Goal: Transaction & Acquisition: Purchase product/service

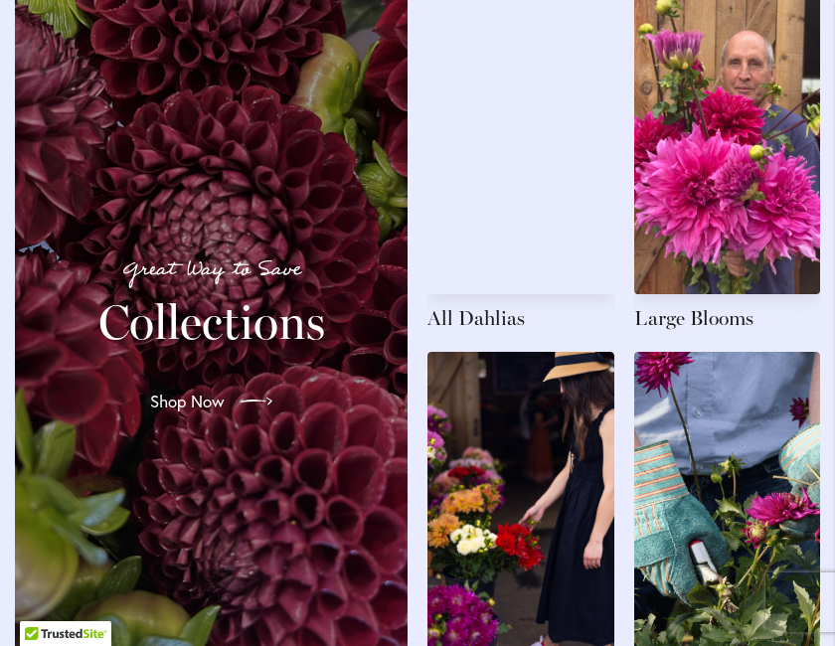
scroll to position [2320, 0]
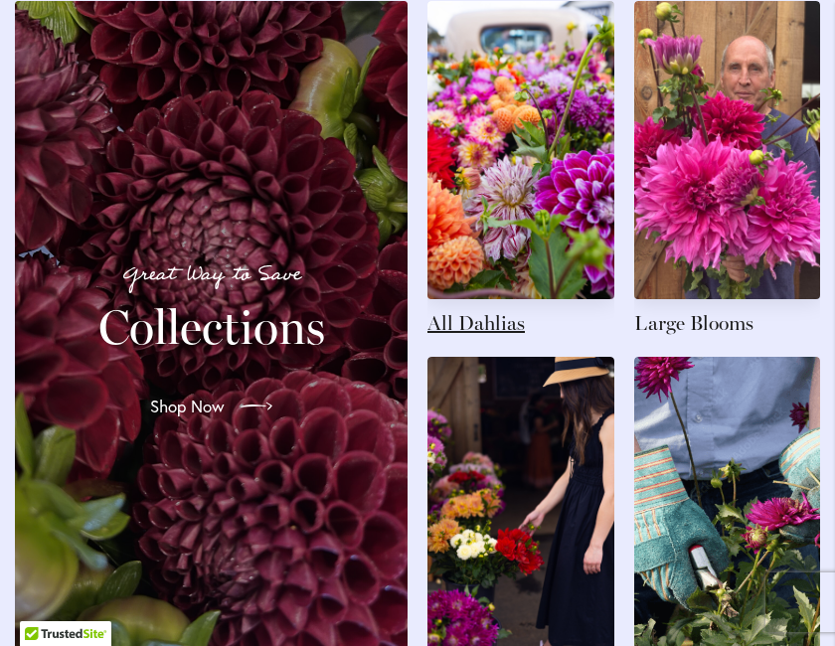
click at [485, 295] on link at bounding box center [520, 169] width 187 height 336
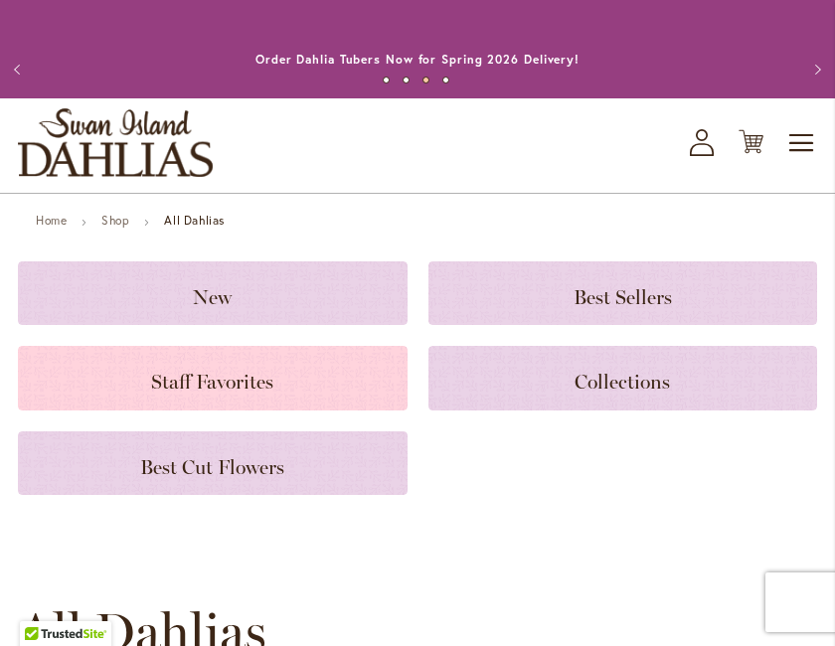
click at [248, 394] on span "Staff Favorites" at bounding box center [212, 382] width 122 height 24
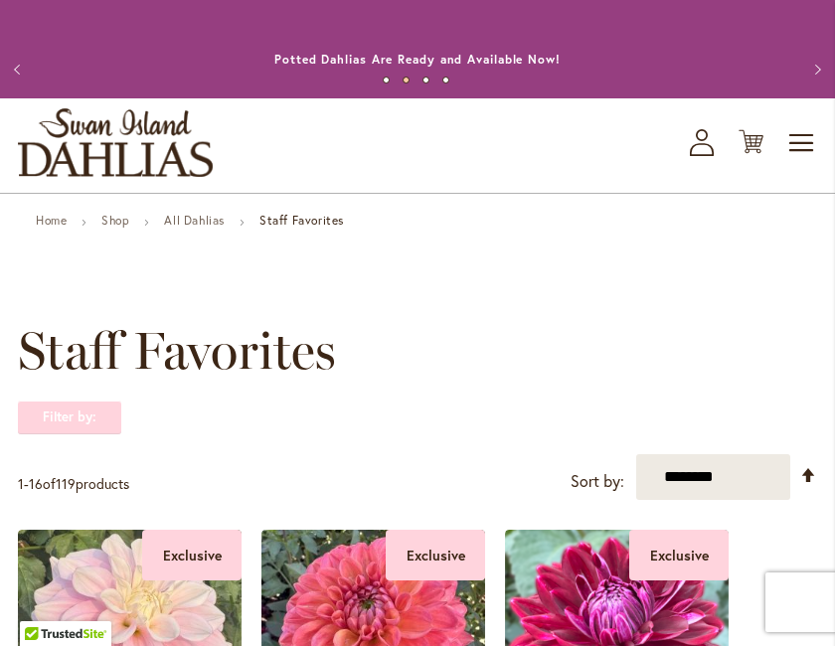
click at [88, 429] on strong "Filter by:" at bounding box center [69, 418] width 103 height 34
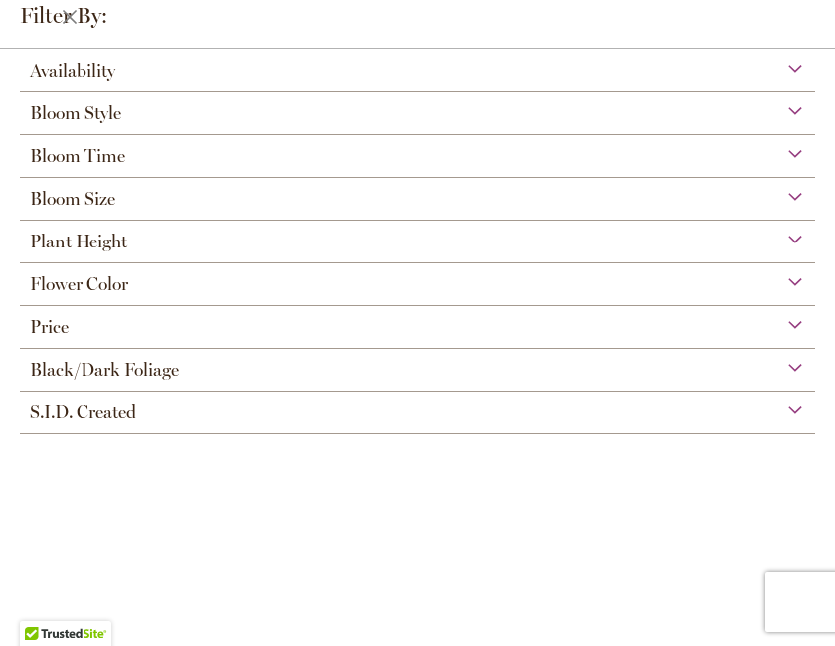
click at [109, 281] on span "Flower Color" at bounding box center [79, 284] width 98 height 22
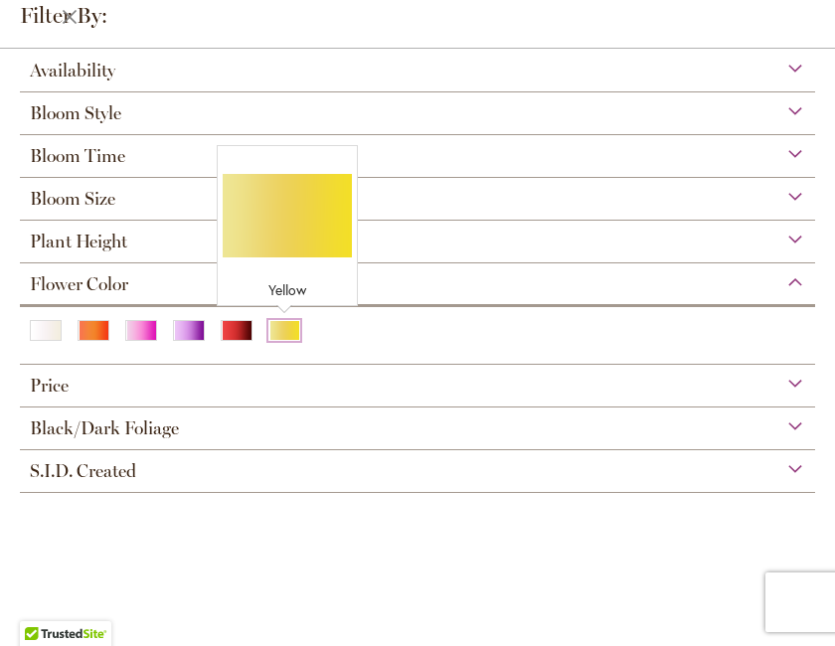
click at [283, 334] on div "Yellow" at bounding box center [284, 330] width 32 height 21
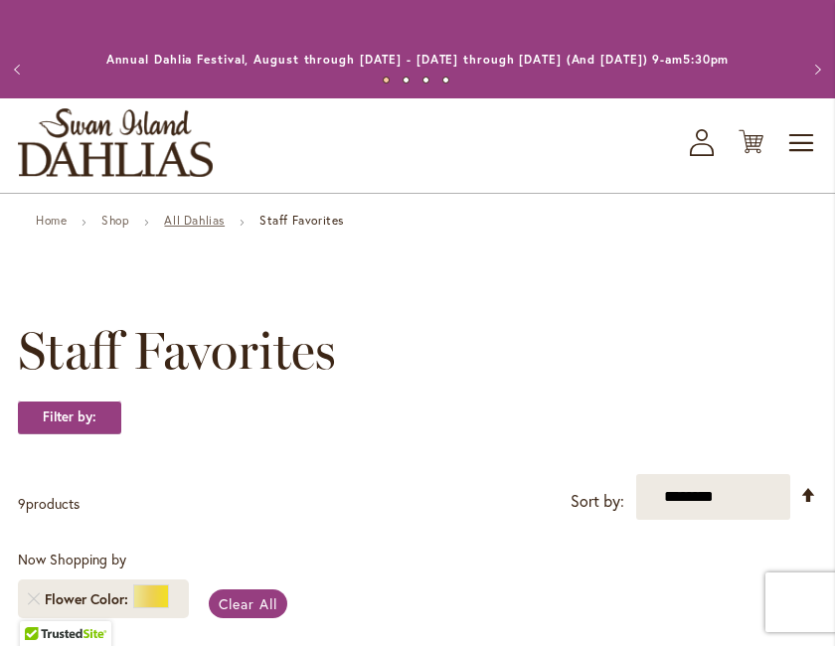
click at [201, 228] on link "All Dahlias" at bounding box center [194, 220] width 61 height 15
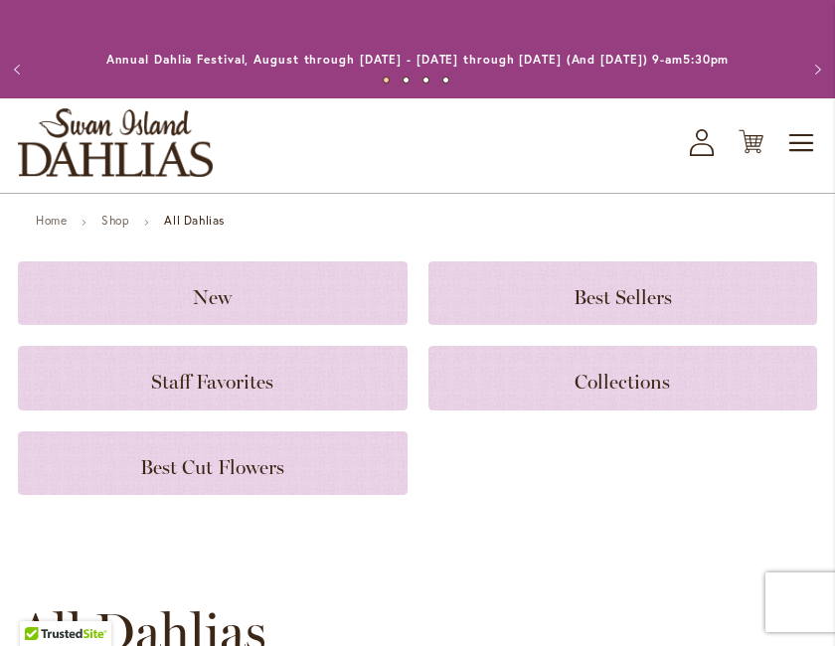
click at [200, 228] on strong "All Dahlias" at bounding box center [194, 220] width 61 height 15
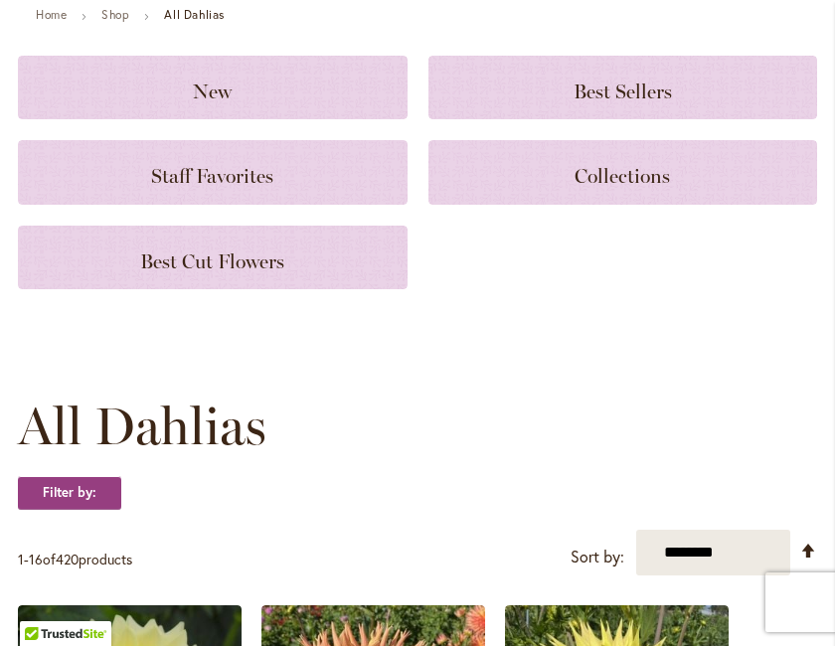
scroll to position [207, 0]
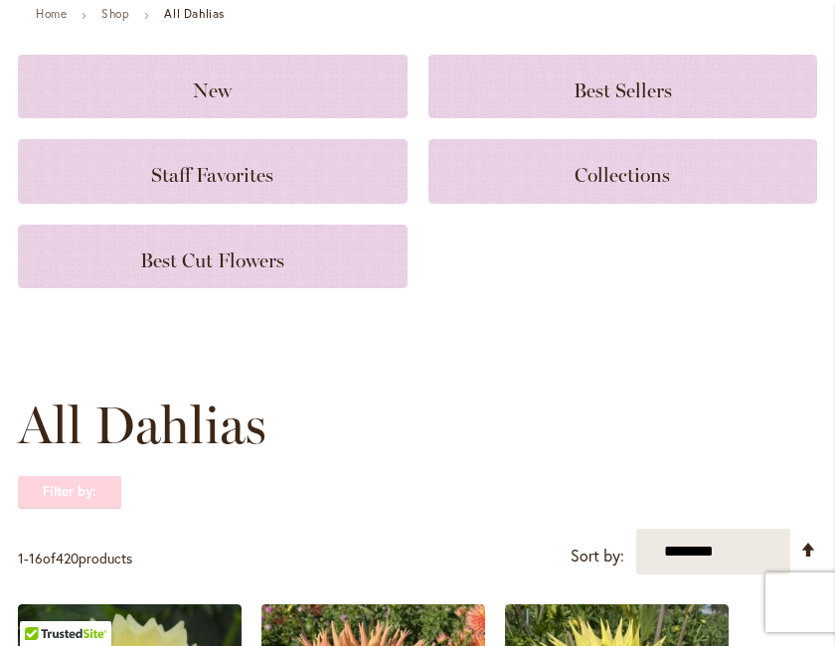
click at [85, 509] on strong "Filter by:" at bounding box center [69, 492] width 103 height 34
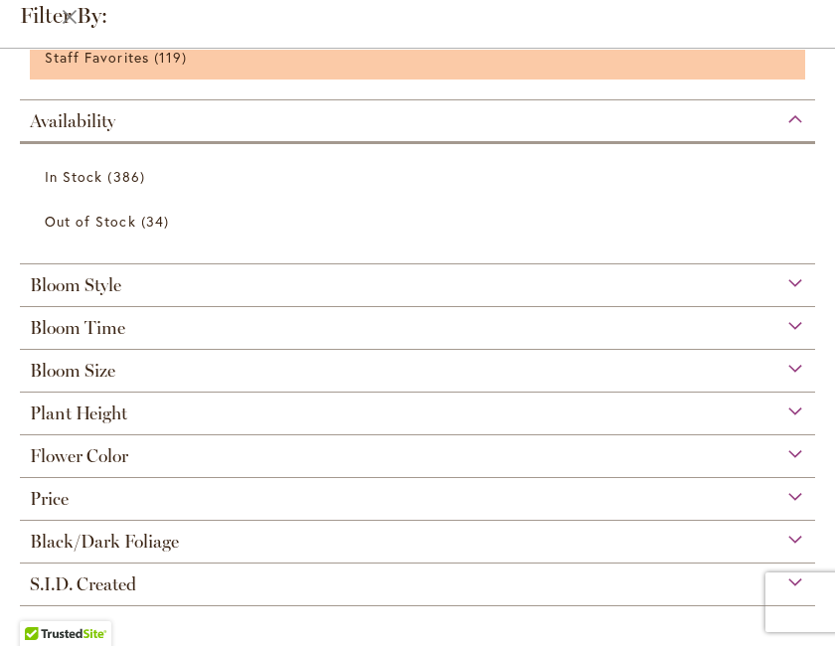
scroll to position [392, 0]
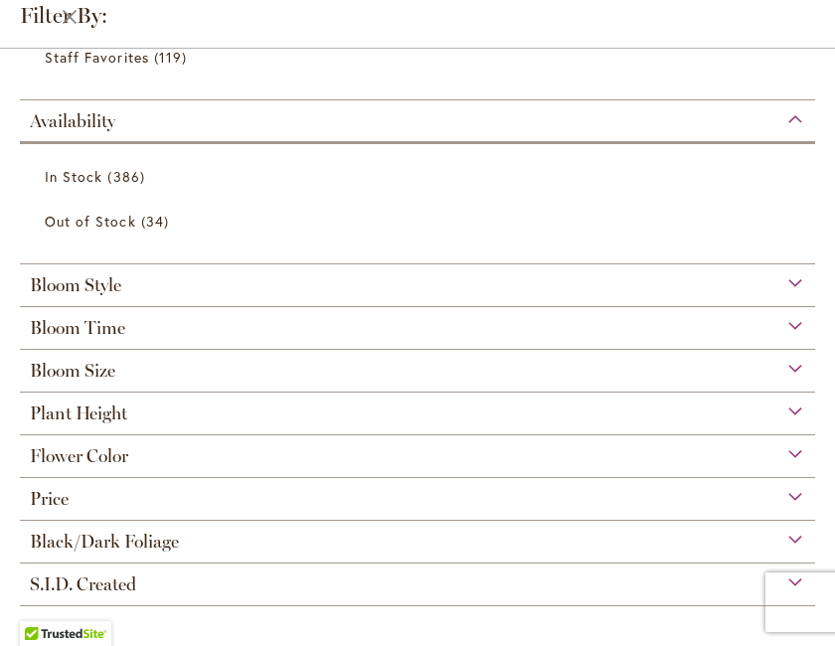
click at [108, 461] on span "Flower Color" at bounding box center [79, 456] width 98 height 22
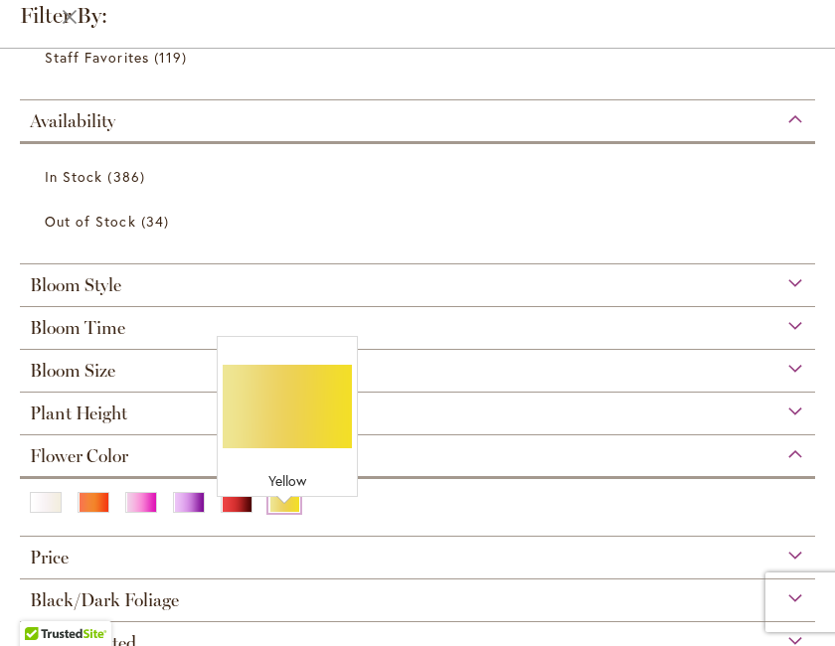
click at [287, 498] on div "Yellow" at bounding box center [284, 502] width 32 height 21
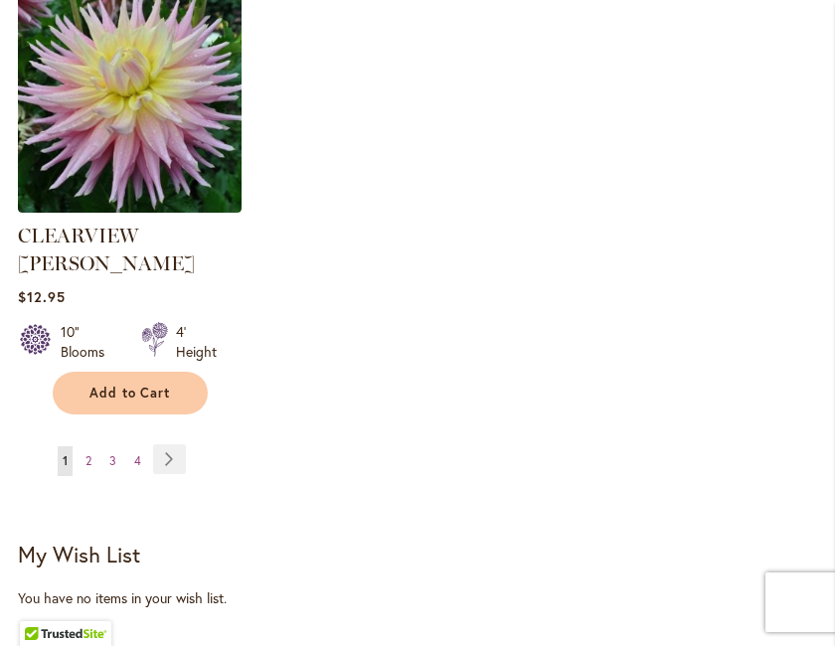
scroll to position [2788, 0]
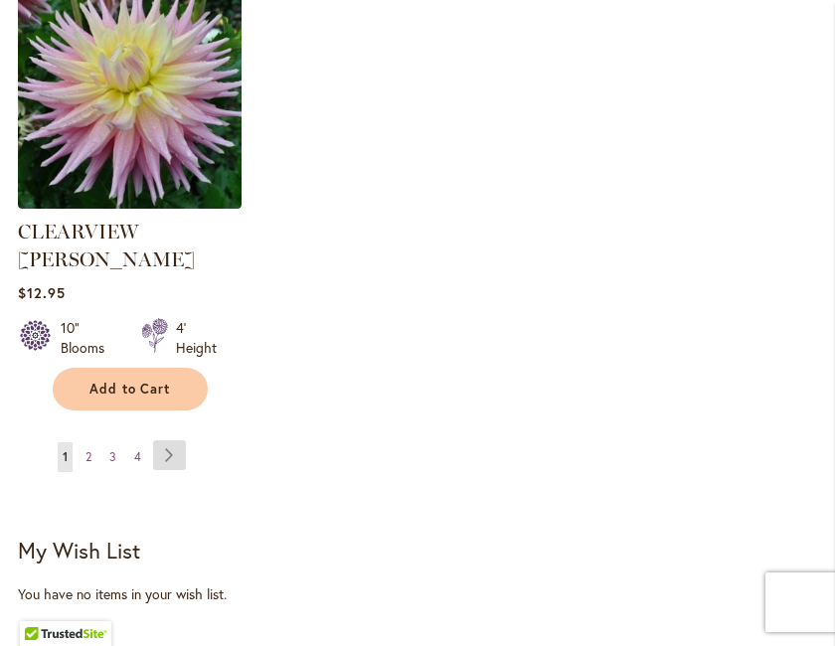
click at [172, 440] on link "Page Next" at bounding box center [169, 455] width 33 height 30
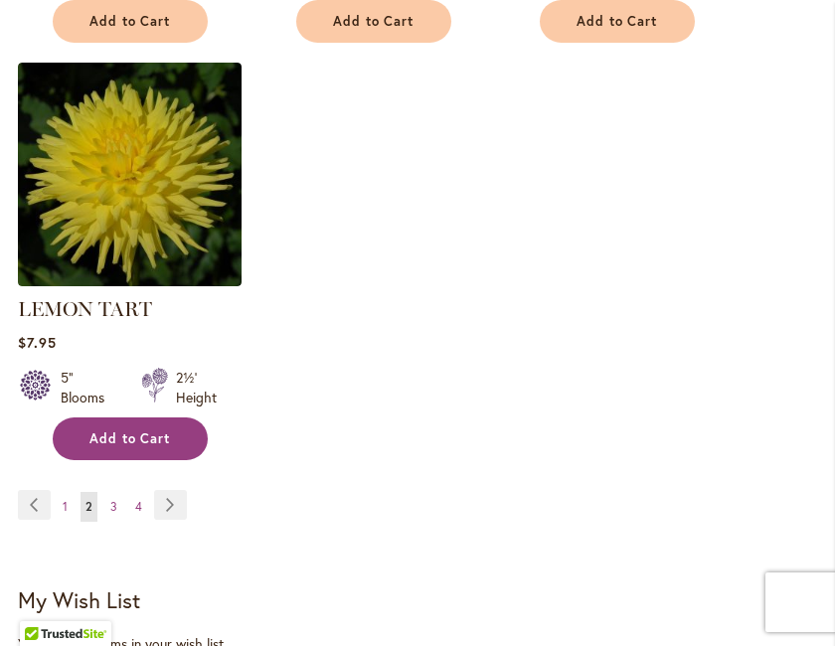
scroll to position [2714, 0]
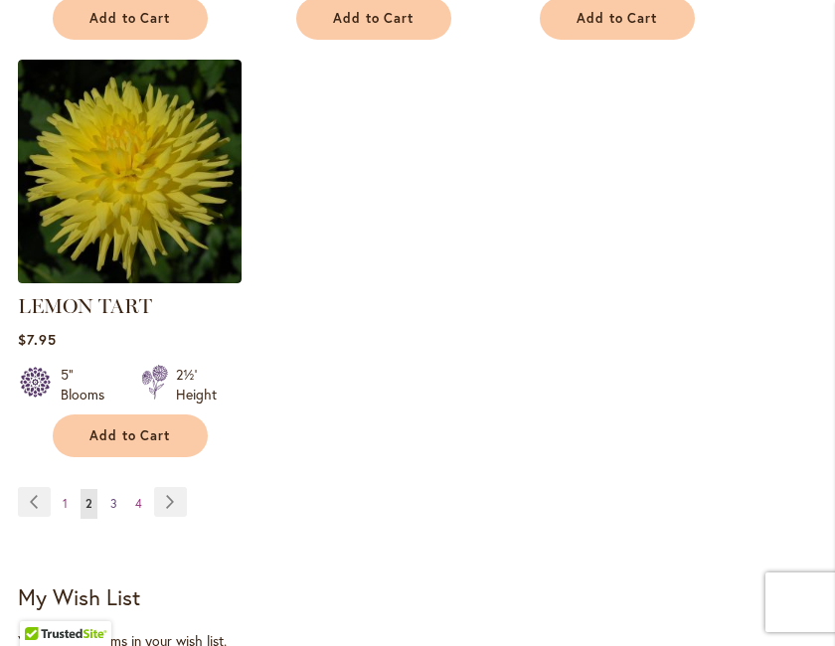
click at [115, 511] on span "3" at bounding box center [113, 503] width 7 height 15
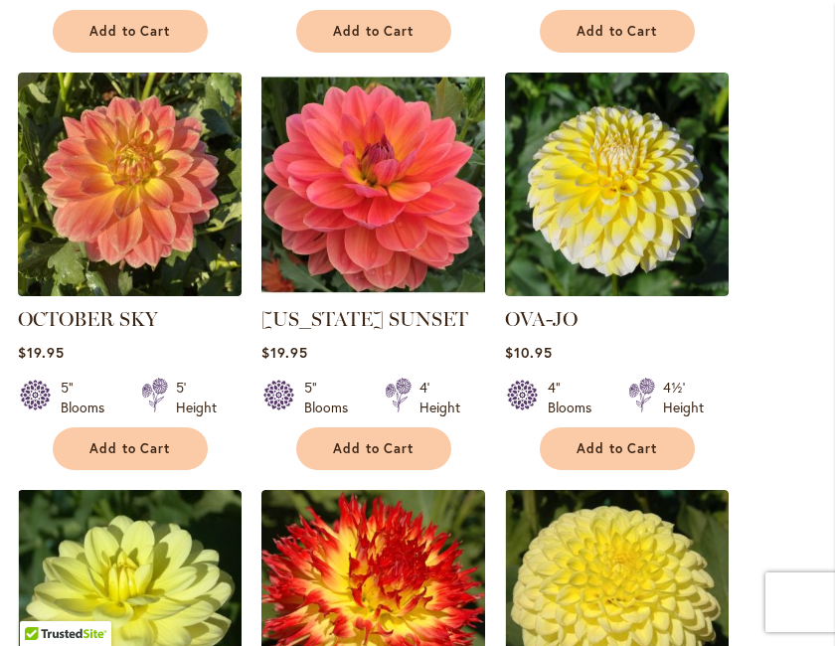
scroll to position [1866, 0]
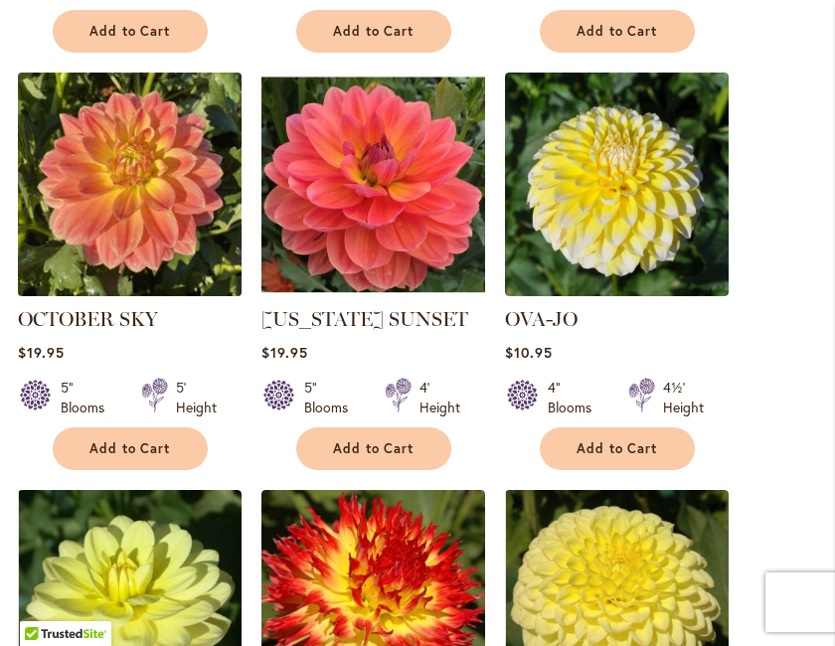
click at [167, 199] on img at bounding box center [129, 184] width 235 height 235
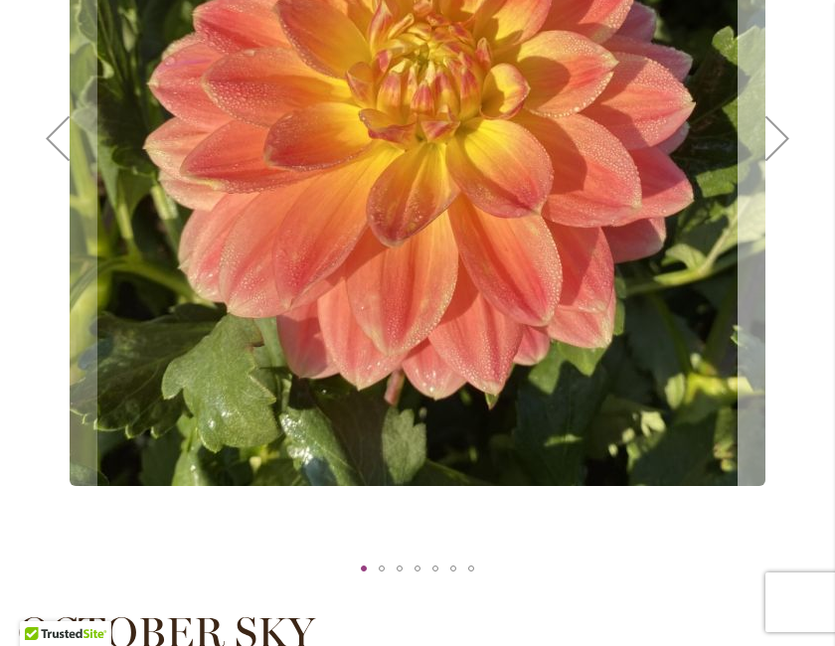
scroll to position [539, 0]
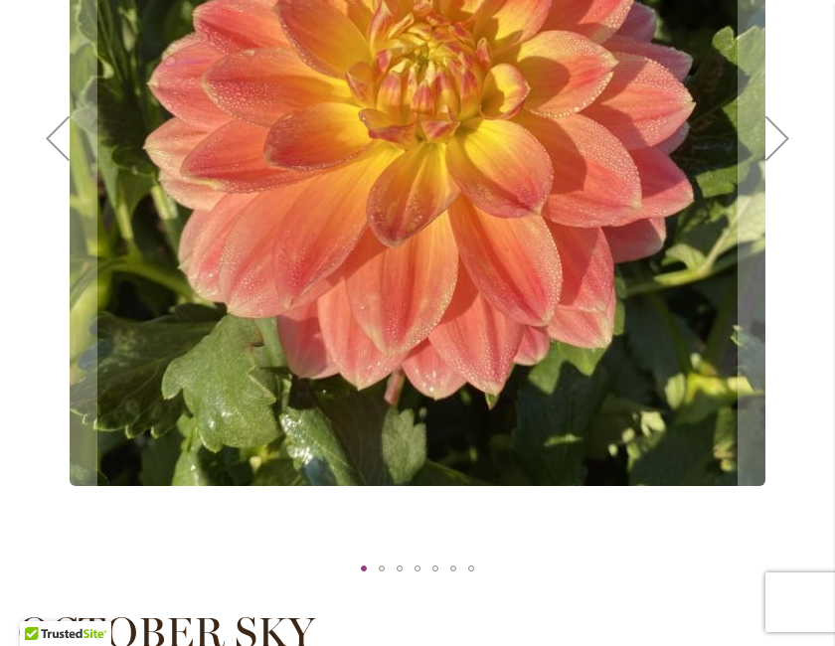
click at [380, 584] on div "October Sky" at bounding box center [382, 569] width 18 height 30
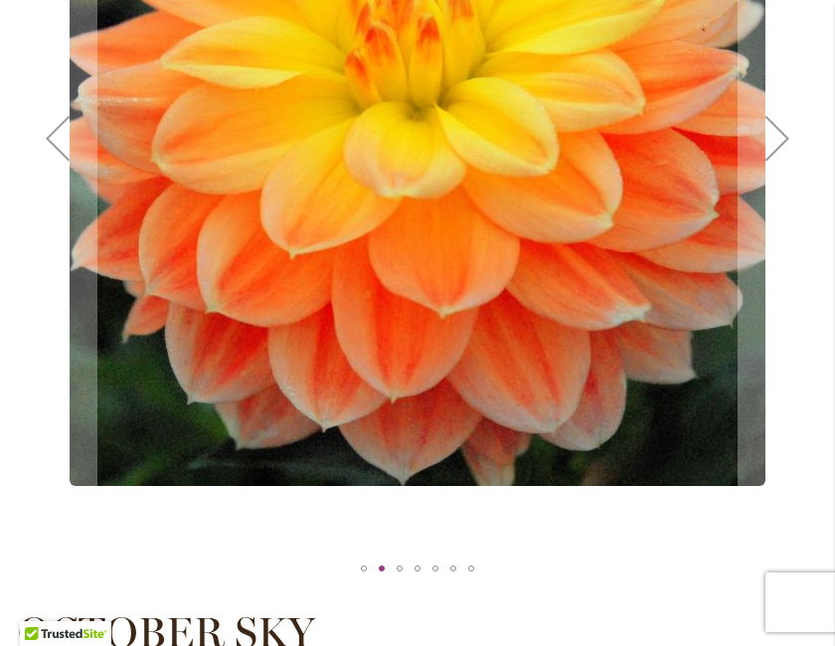
click at [401, 583] on div "October Sky" at bounding box center [400, 569] width 18 height 30
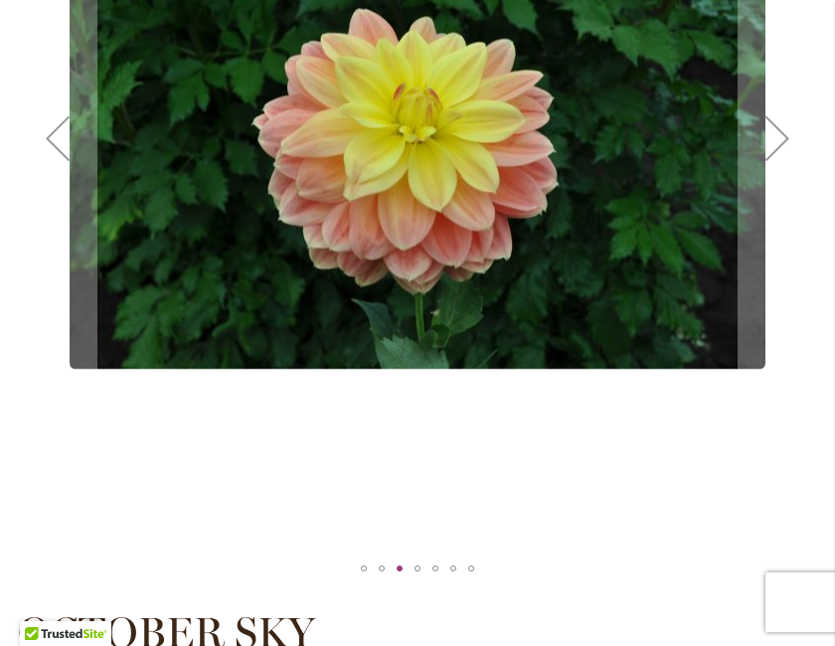
click at [417, 572] on div "October Sky" at bounding box center [418, 569] width 6 height 6
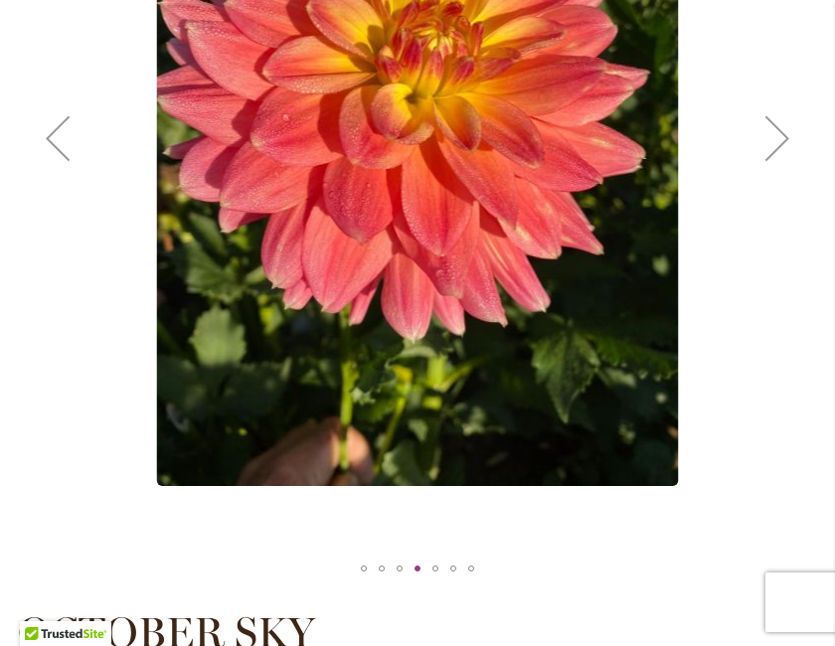
click at [435, 572] on div "October Sky" at bounding box center [435, 569] width 6 height 6
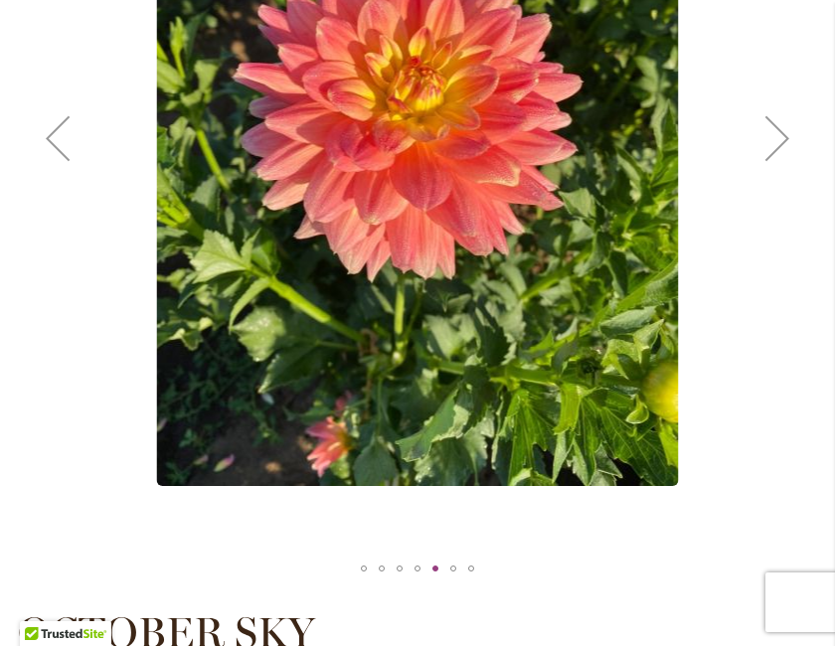
click at [451, 583] on div "October Sky" at bounding box center [453, 569] width 18 height 30
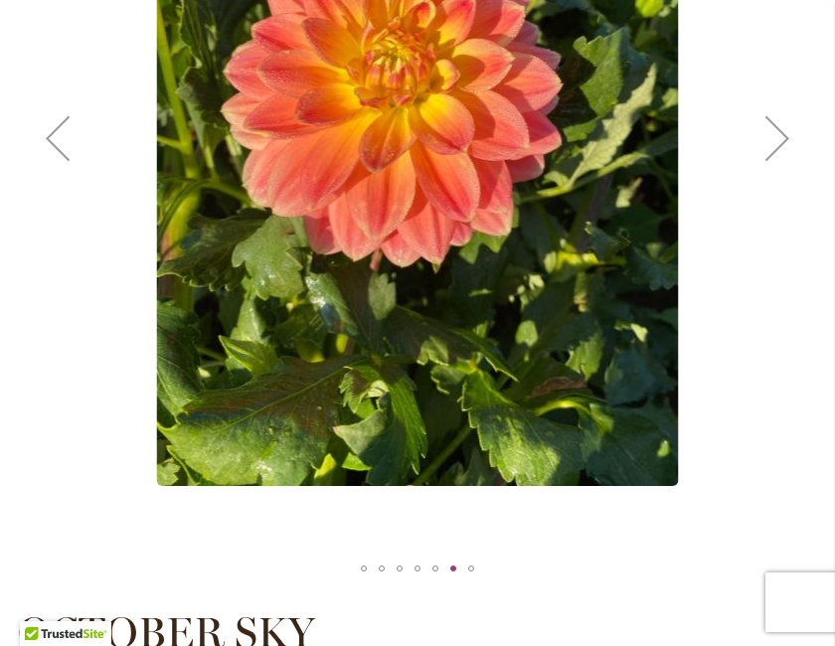
click at [469, 584] on div "October Sky" at bounding box center [471, 569] width 18 height 30
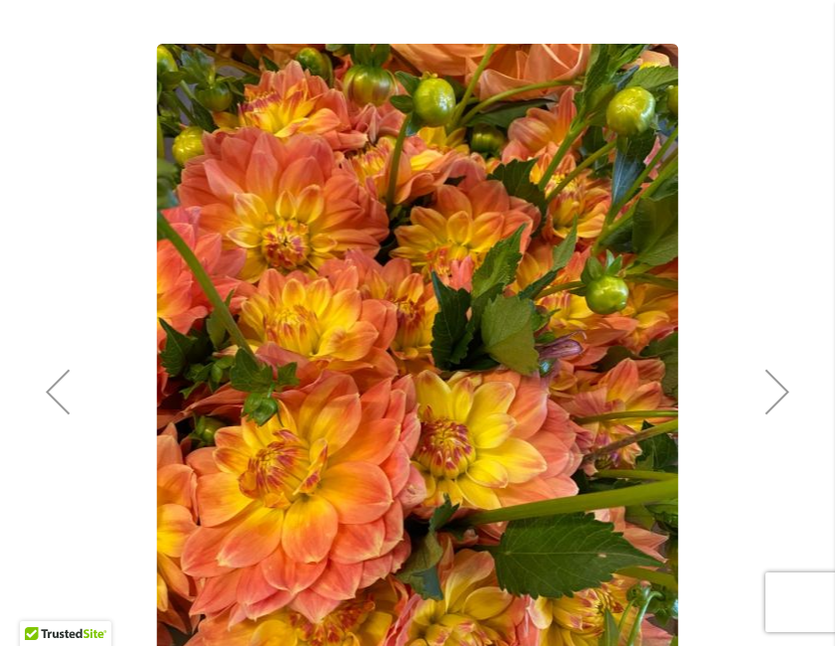
scroll to position [285, 0]
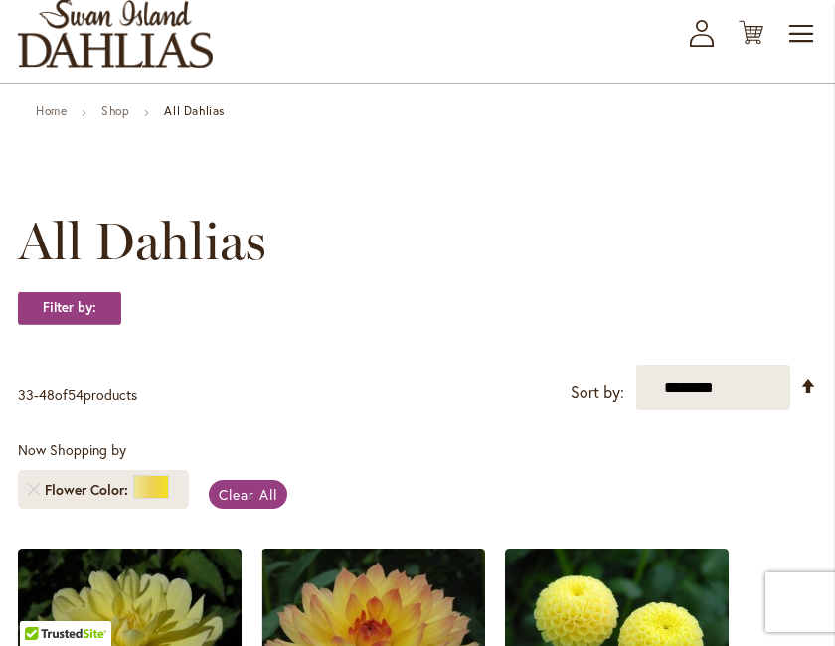
scroll to position [111, 0]
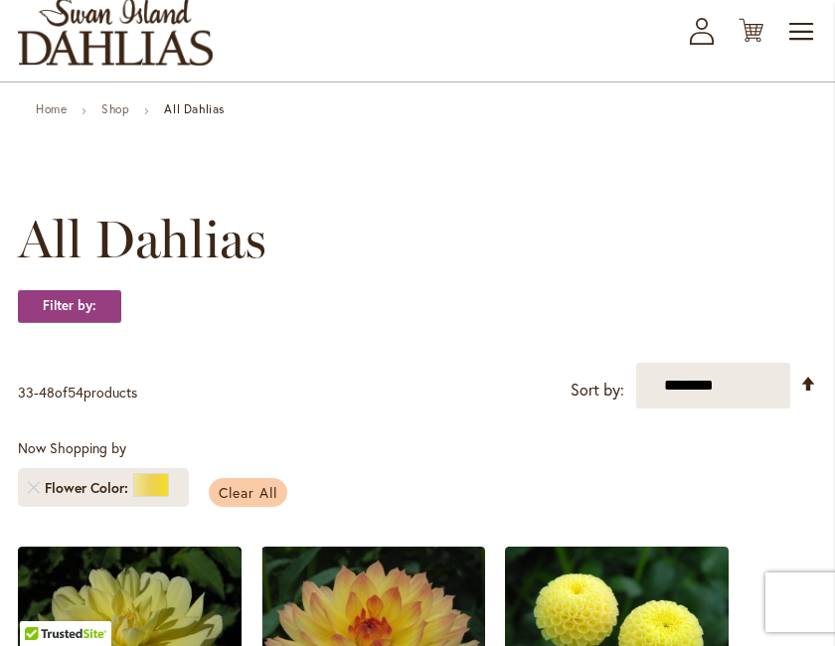
click at [262, 502] on span "Clear All" at bounding box center [248, 492] width 59 height 19
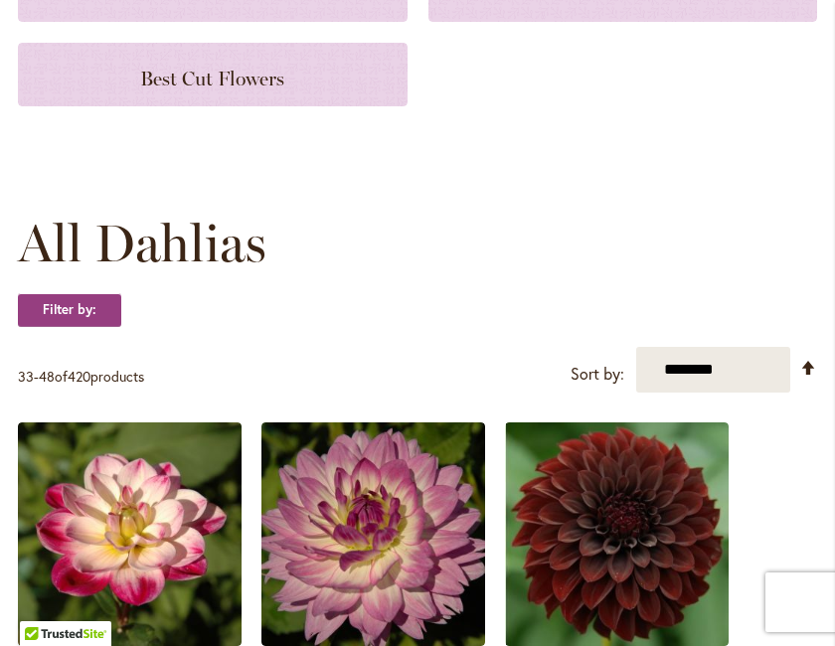
scroll to position [393, 0]
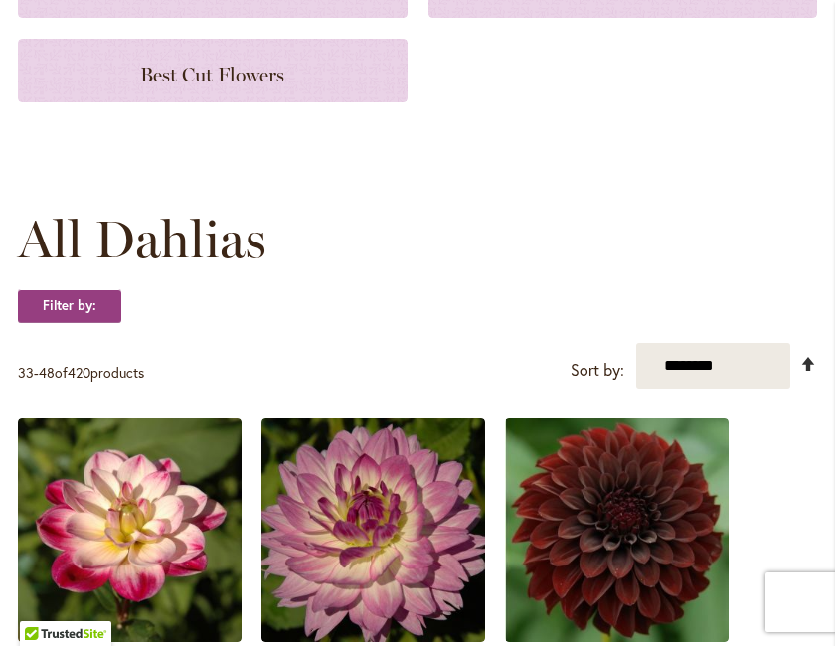
click at [807, 376] on link "Set Descending Direction" at bounding box center [808, 364] width 17 height 23
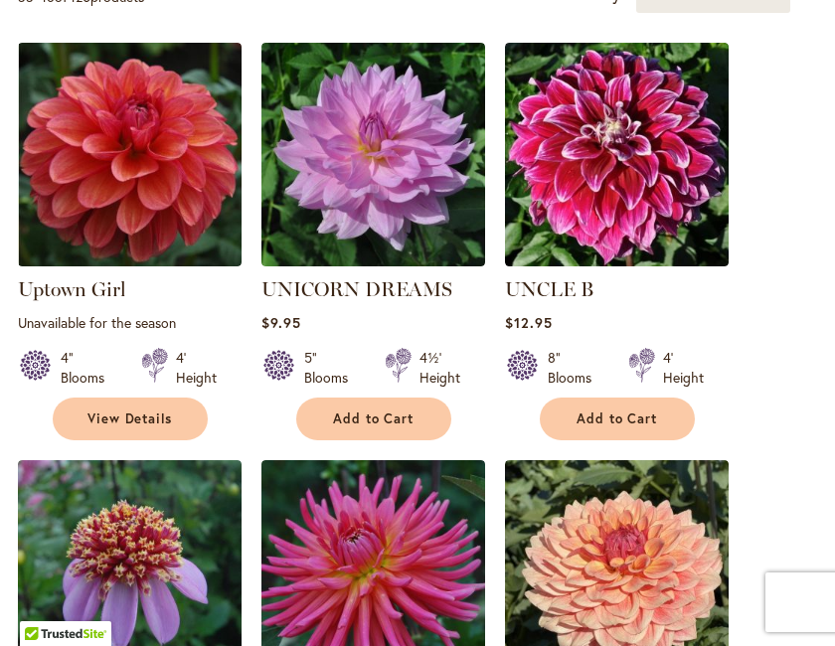
scroll to position [730, 0]
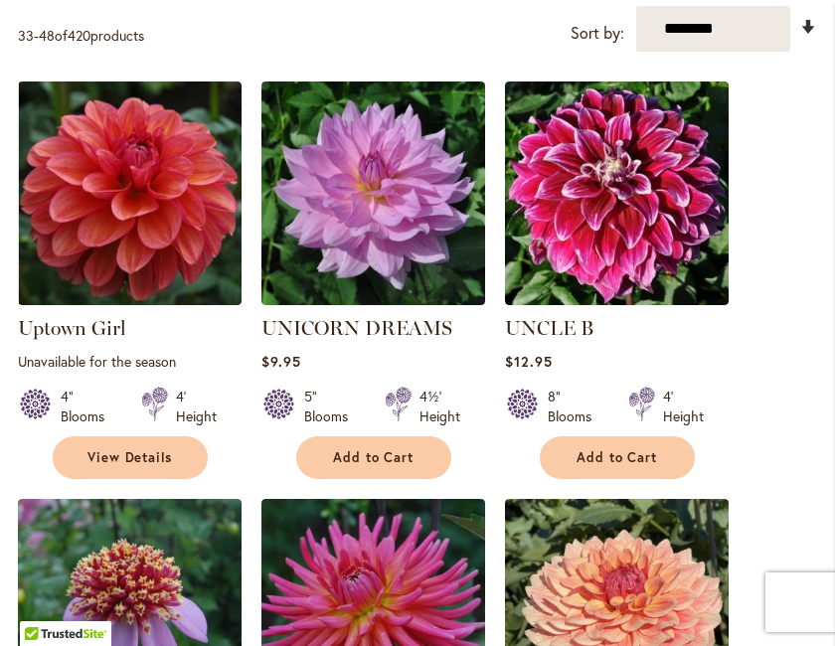
click at [810, 39] on link "Set Ascending Direction" at bounding box center [808, 27] width 17 height 23
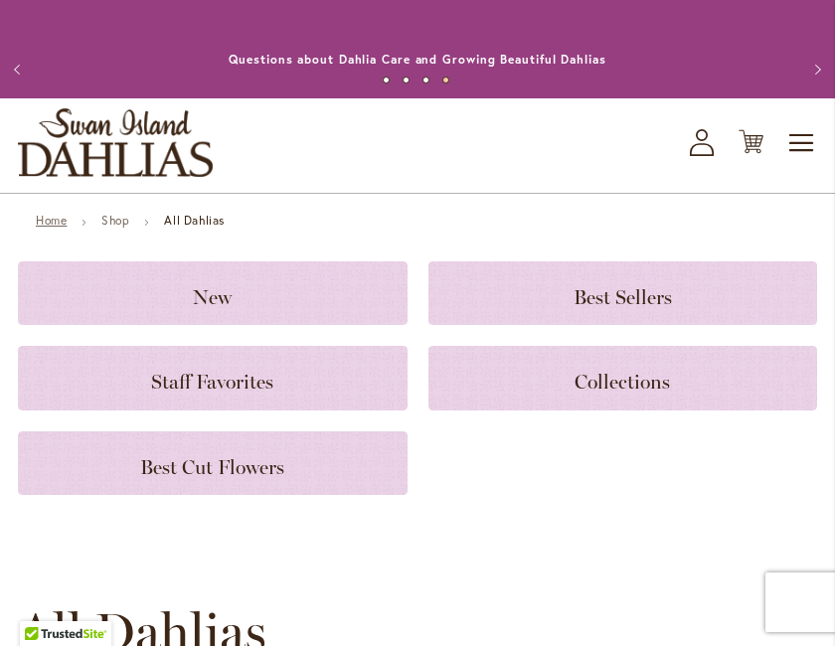
click at [55, 228] on link "Home" at bounding box center [51, 220] width 31 height 15
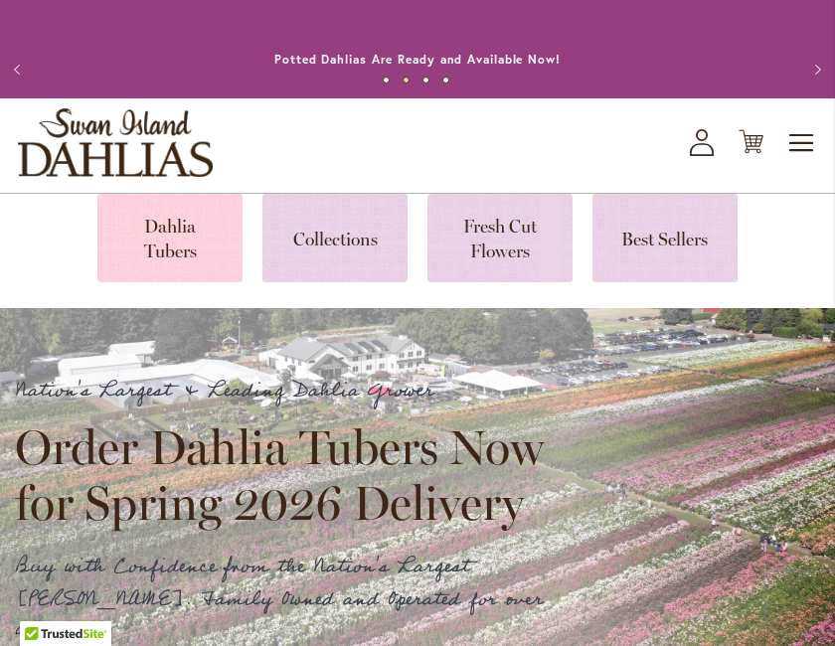
click at [182, 243] on link at bounding box center [169, 238] width 145 height 88
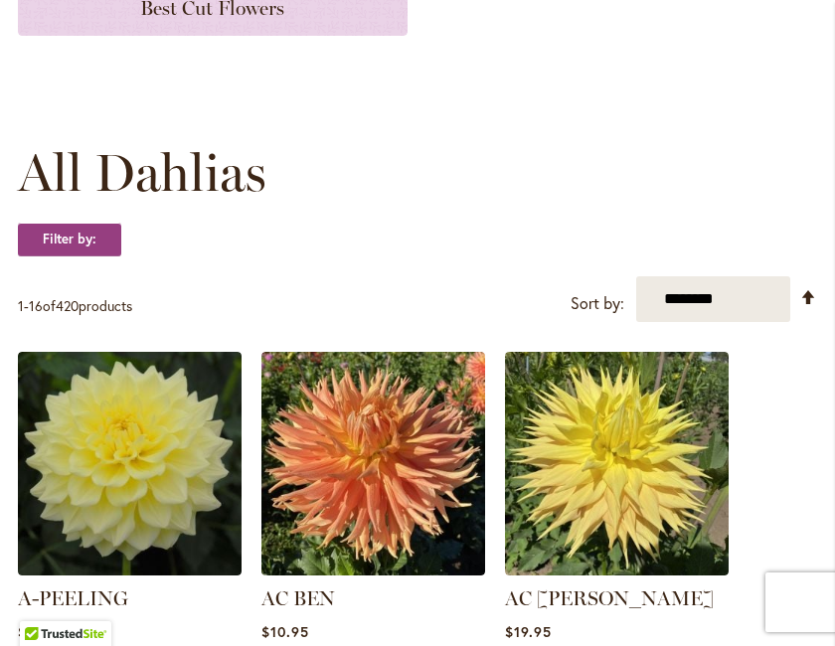
scroll to position [359, 0]
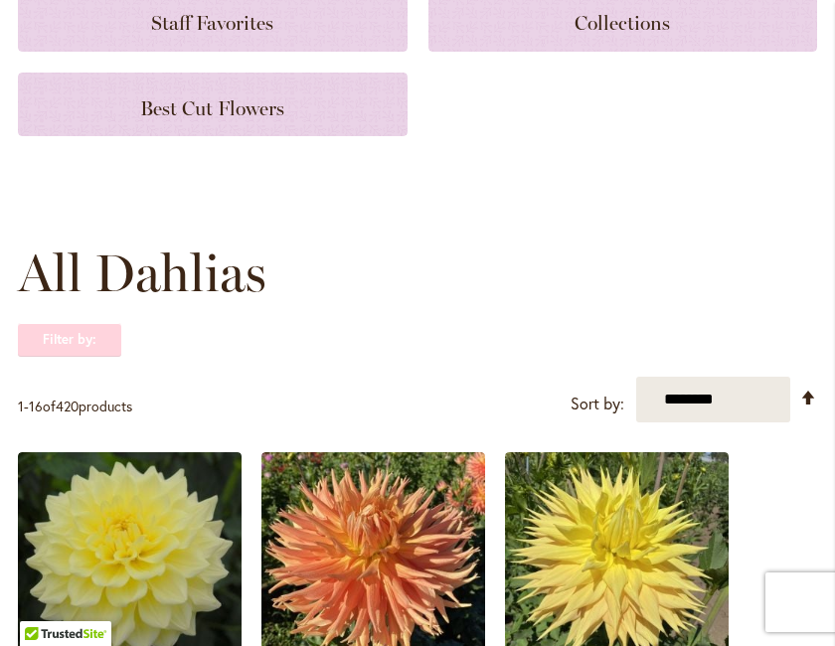
click at [73, 357] on strong "Filter by:" at bounding box center [69, 340] width 103 height 34
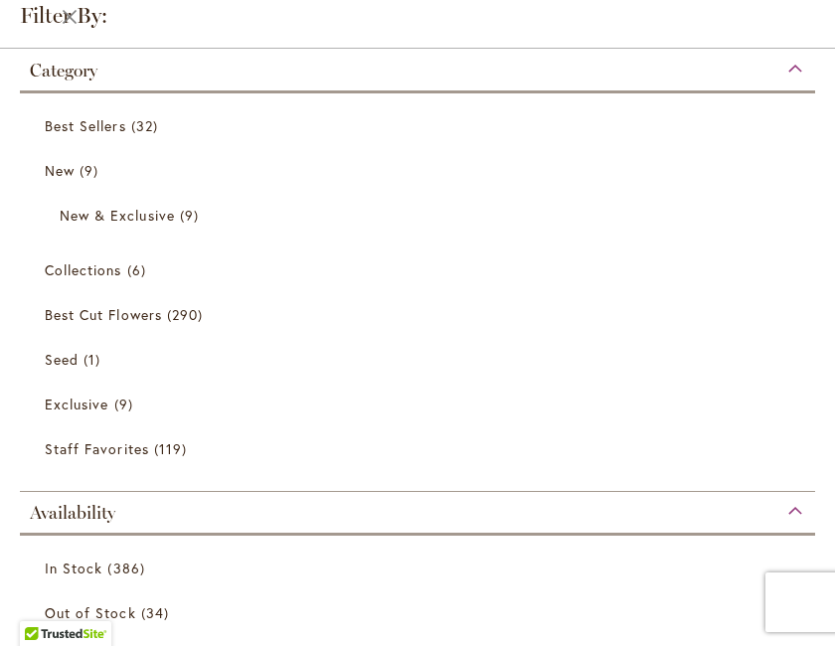
scroll to position [0, 0]
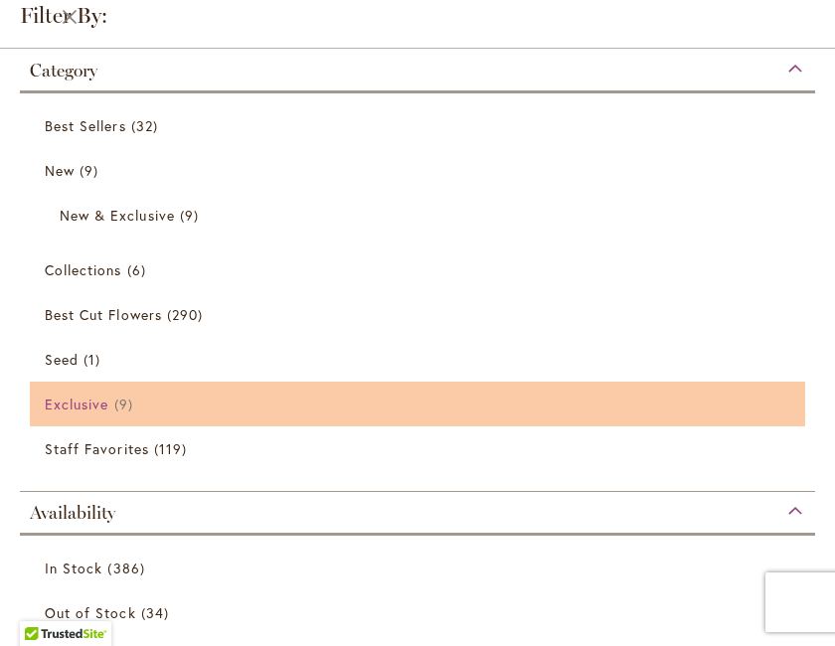
click at [94, 406] on span "Exclusive" at bounding box center [77, 404] width 64 height 19
